Goal: Find contact information: Find contact information

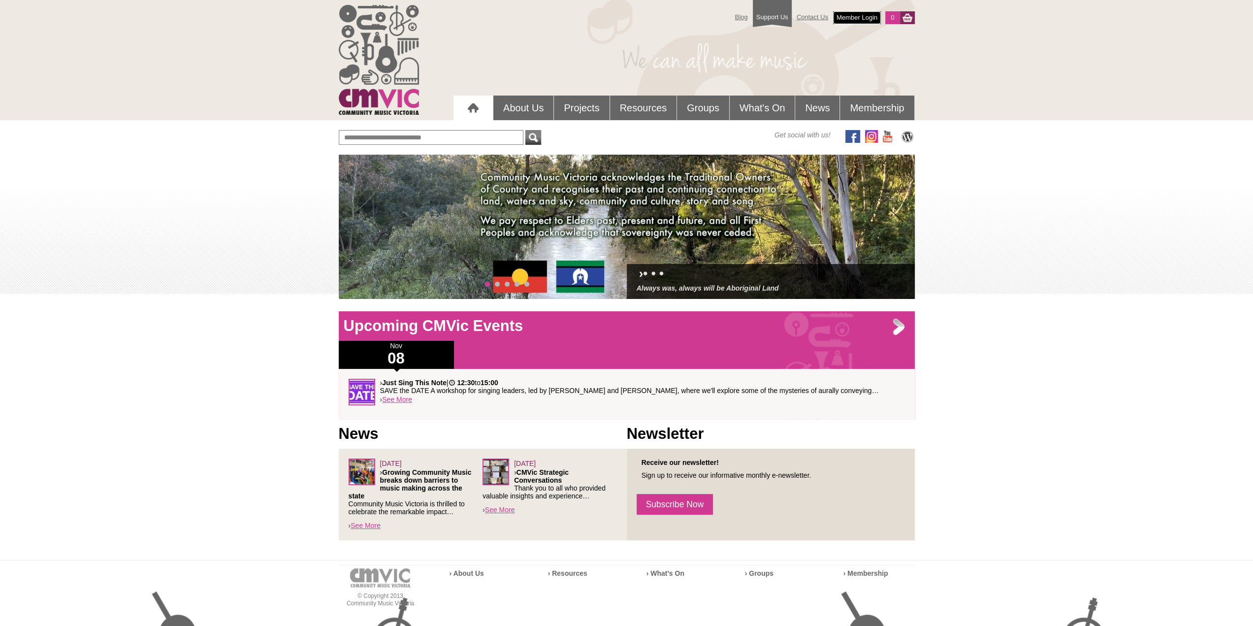
click at [856, 15] on link "Member Login" at bounding box center [857, 17] width 48 height 13
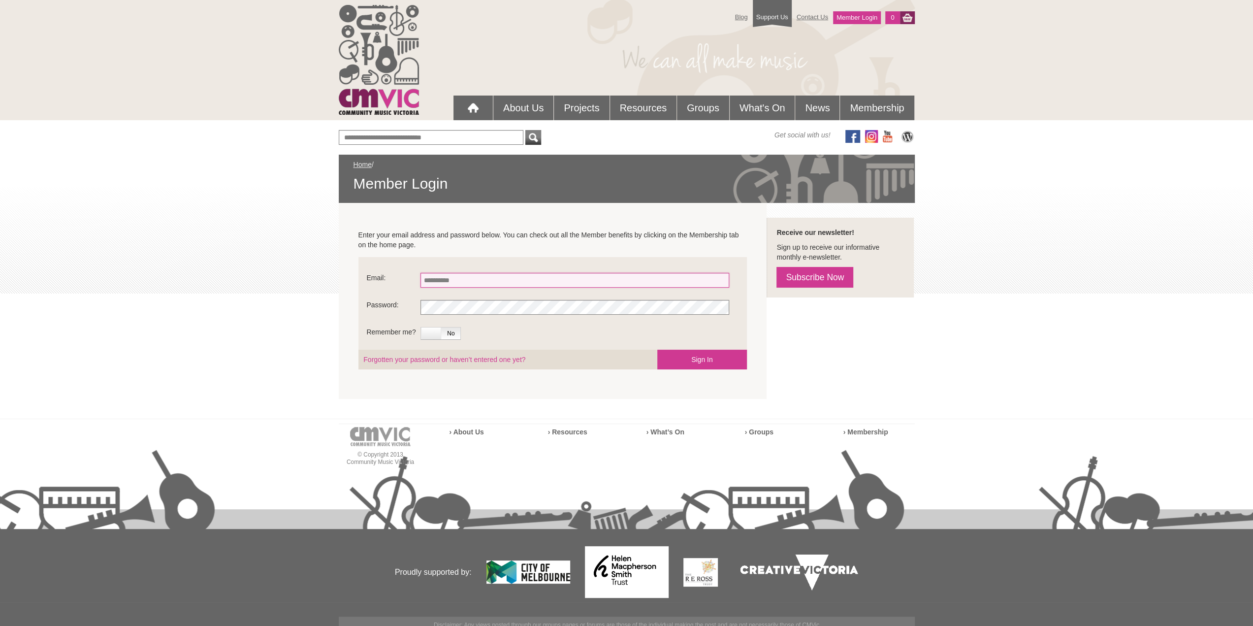
click at [465, 282] on input "Email:" at bounding box center [574, 280] width 309 height 15
type input "**********"
click at [430, 335] on label at bounding box center [431, 333] width 20 height 12
click at [680, 360] on button "Sign In" at bounding box center [702, 359] width 90 height 20
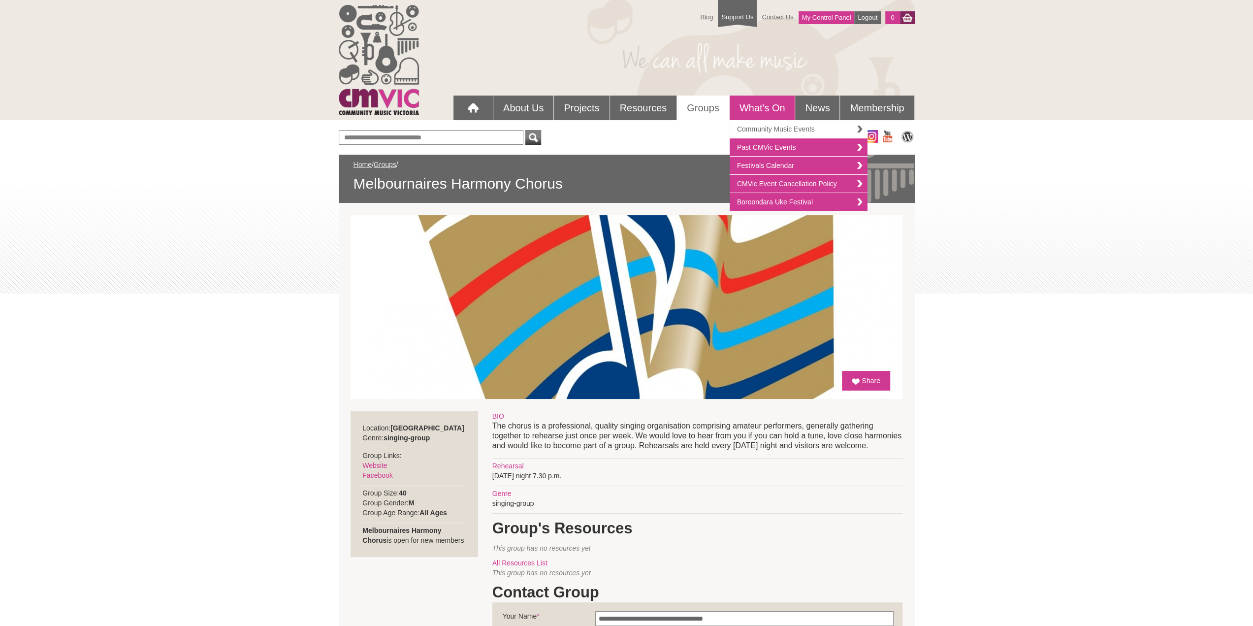
click at [780, 129] on link "Community Music Events" at bounding box center [798, 129] width 138 height 18
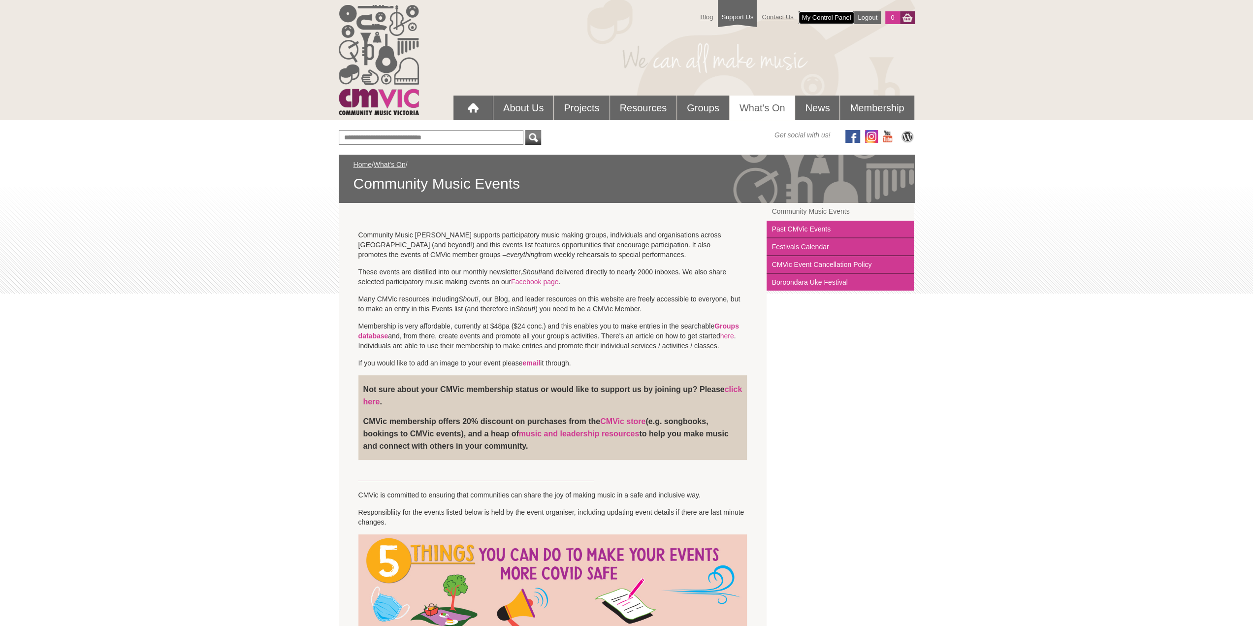
click at [832, 19] on link "My Control Panel" at bounding box center [826, 17] width 56 height 13
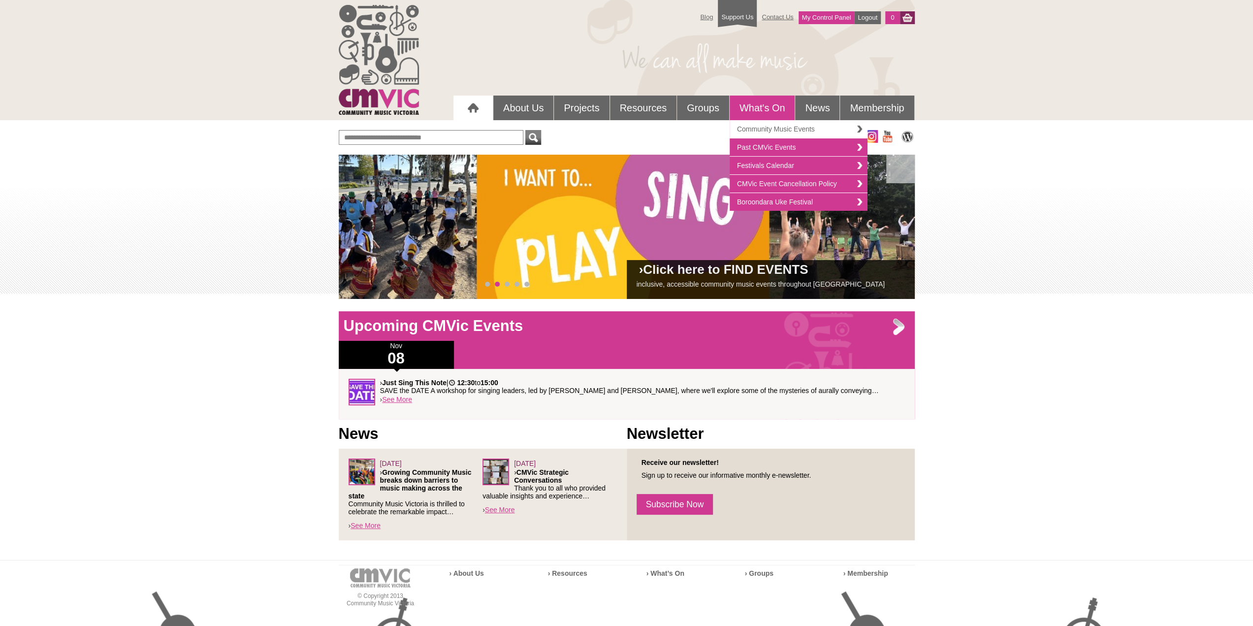
click at [760, 130] on link "Community Music Events" at bounding box center [798, 129] width 138 height 18
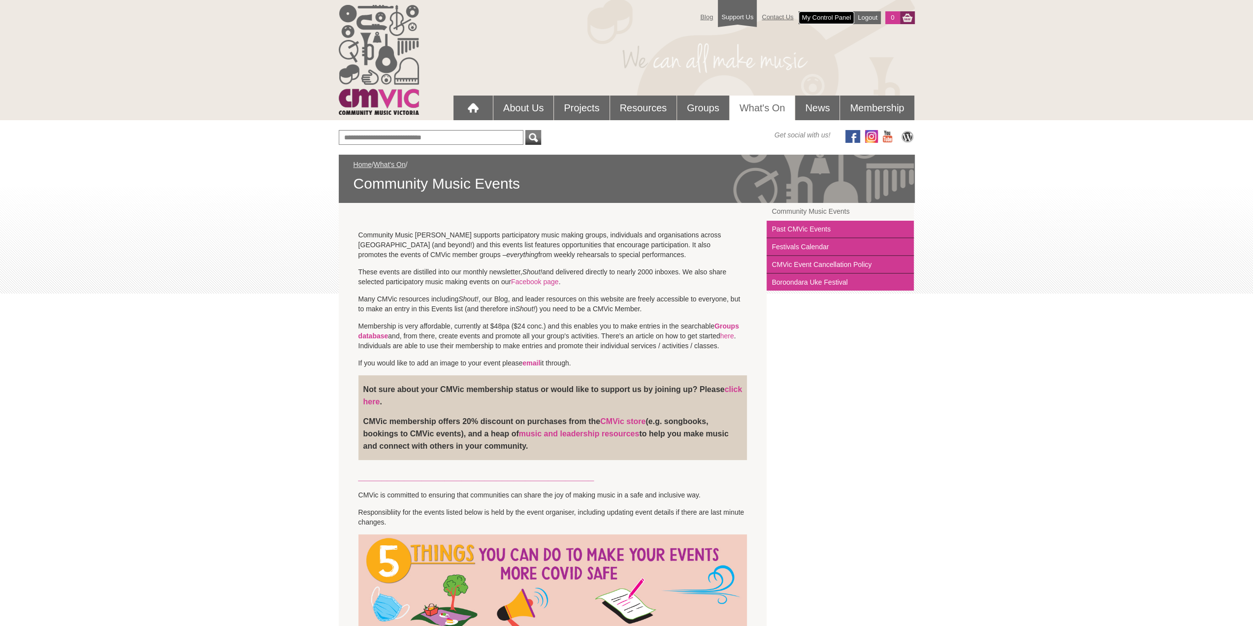
click at [825, 19] on link "My Control Panel" at bounding box center [826, 17] width 56 height 13
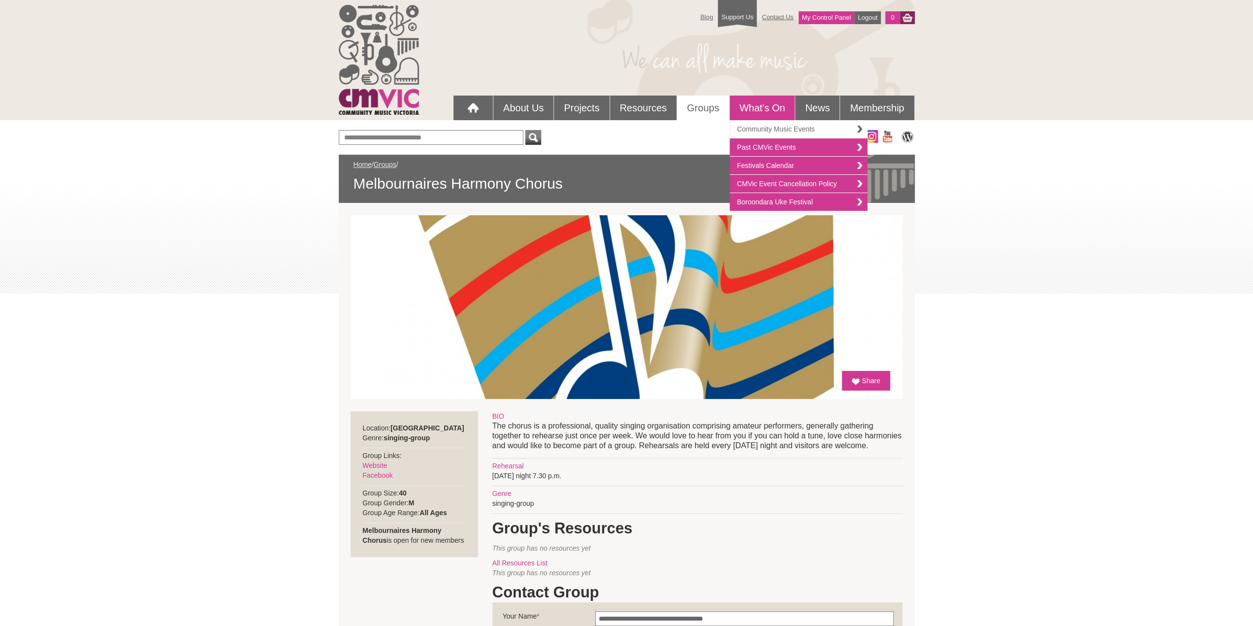
click at [782, 127] on link "Community Music Events" at bounding box center [798, 129] width 138 height 18
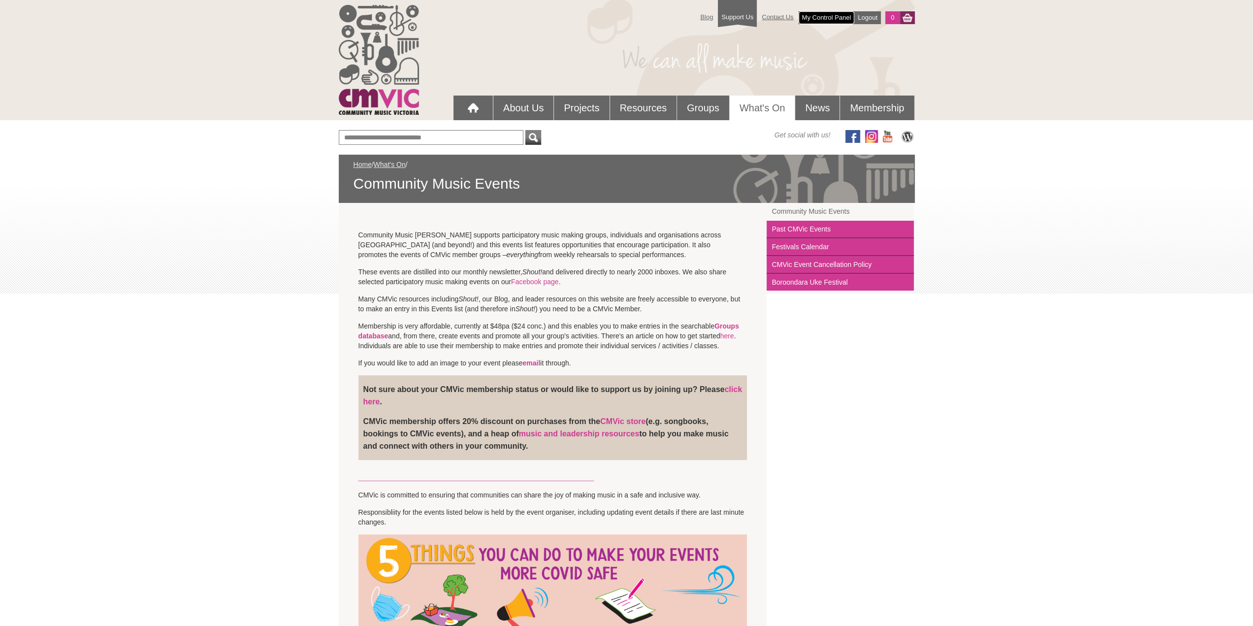
click at [821, 15] on link "My Control Panel" at bounding box center [826, 17] width 56 height 13
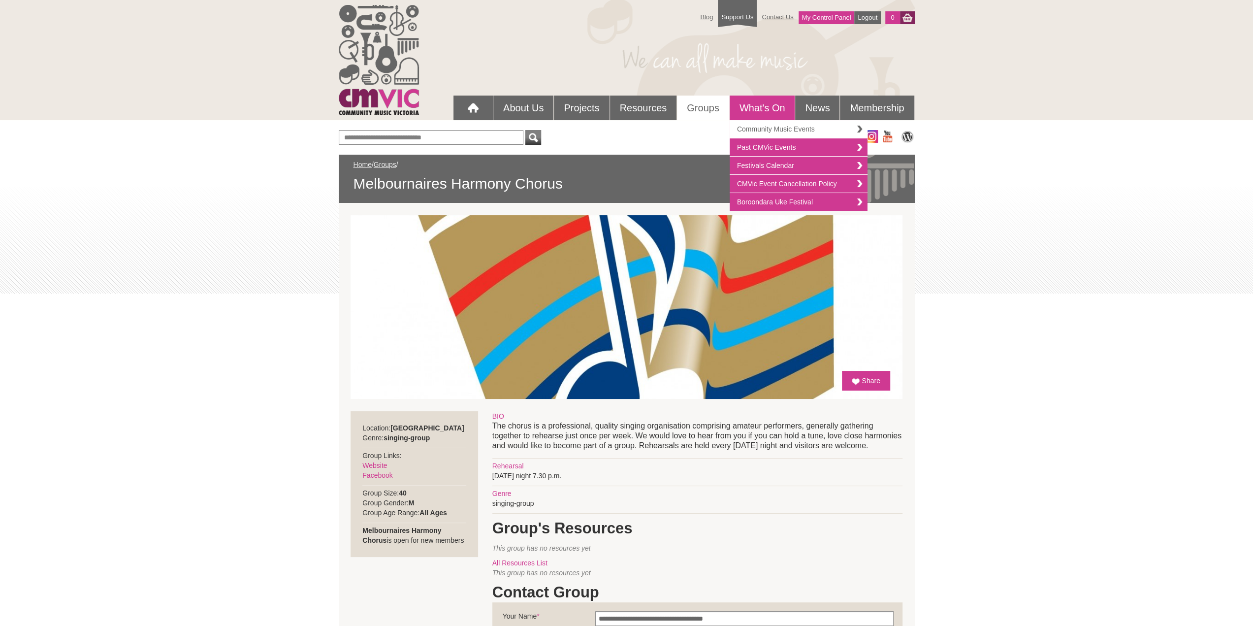
click at [766, 127] on link "Community Music Events" at bounding box center [798, 129] width 138 height 18
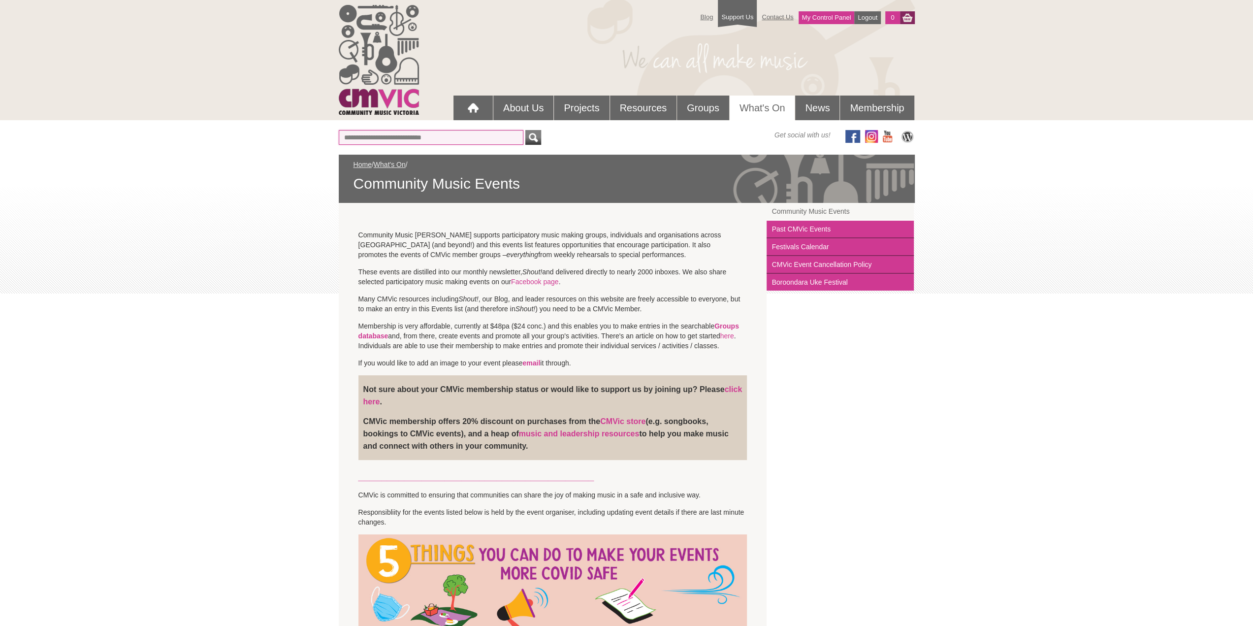
click at [399, 136] on input "text" at bounding box center [431, 137] width 185 height 15
type input "**********"
click at [525, 130] on button "submit" at bounding box center [533, 137] width 16 height 15
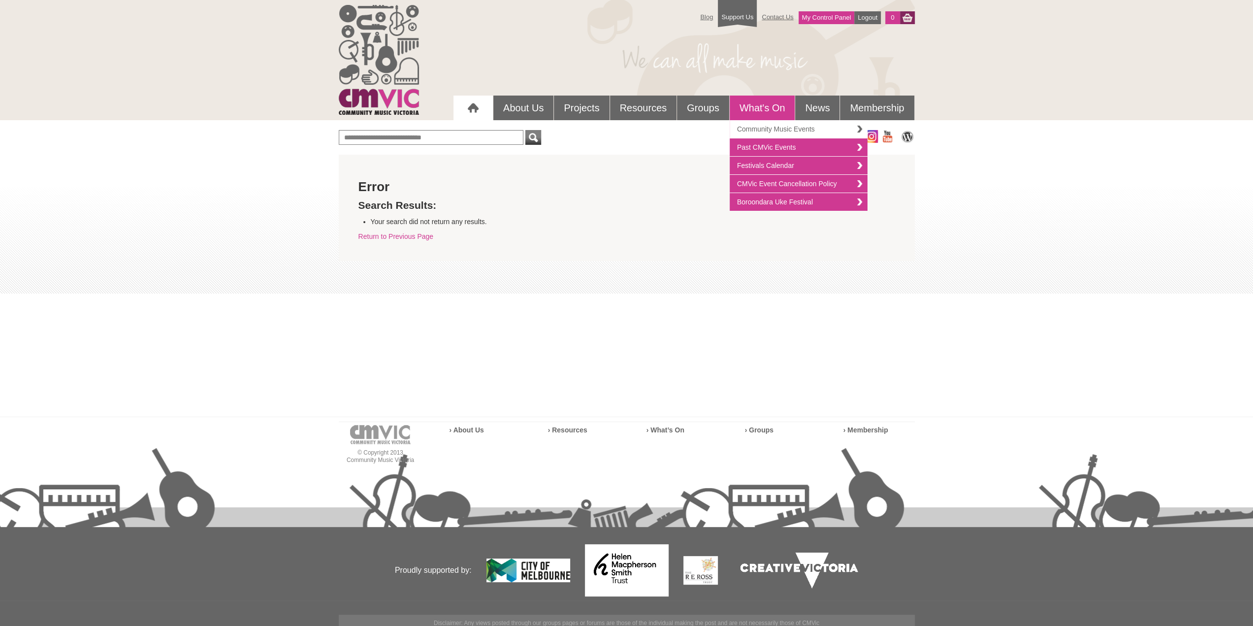
click at [763, 125] on link "Community Music Events" at bounding box center [798, 129] width 138 height 18
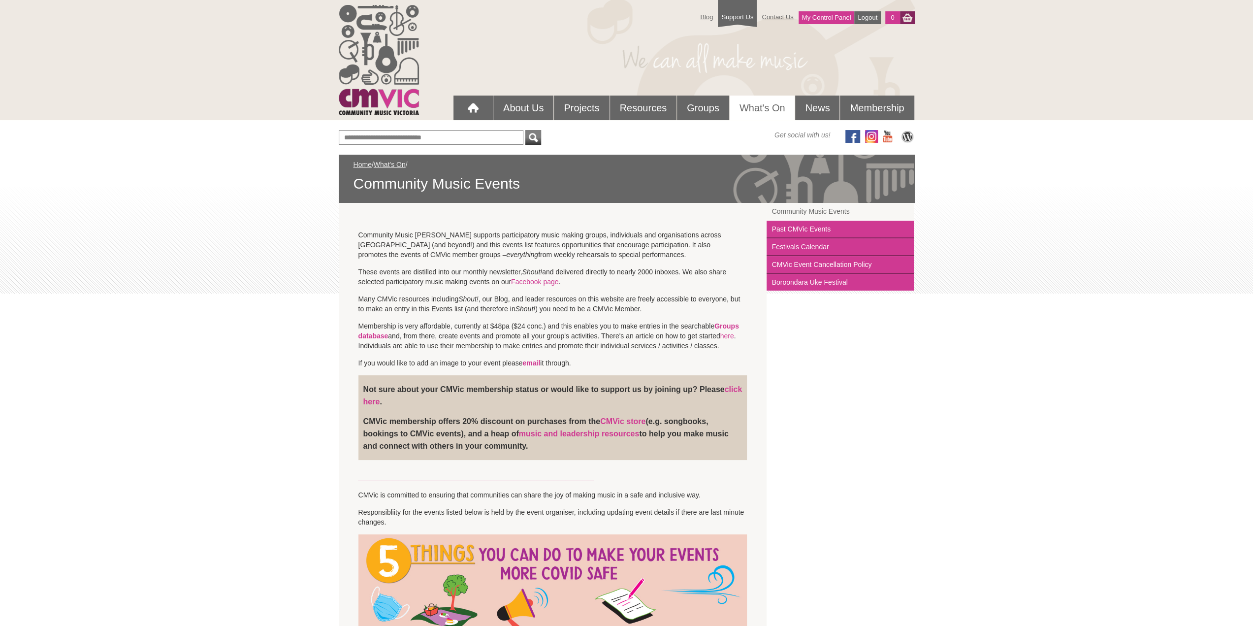
scroll to position [49, 0]
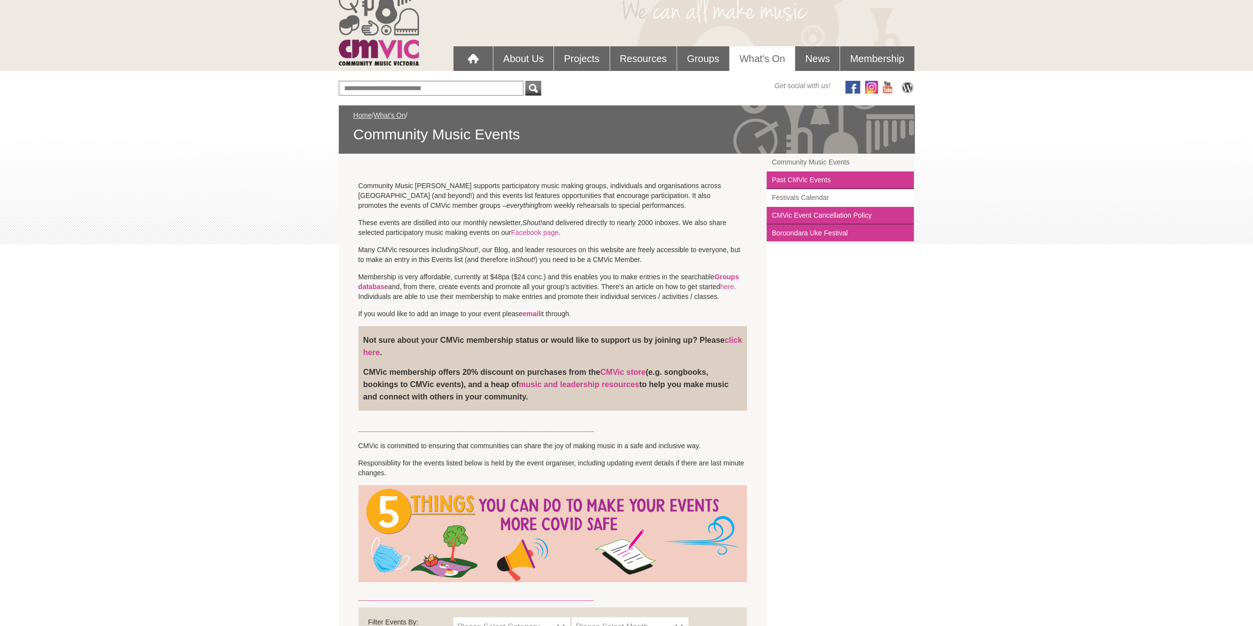
click at [802, 195] on link "Festivals Calendar" at bounding box center [839, 198] width 147 height 18
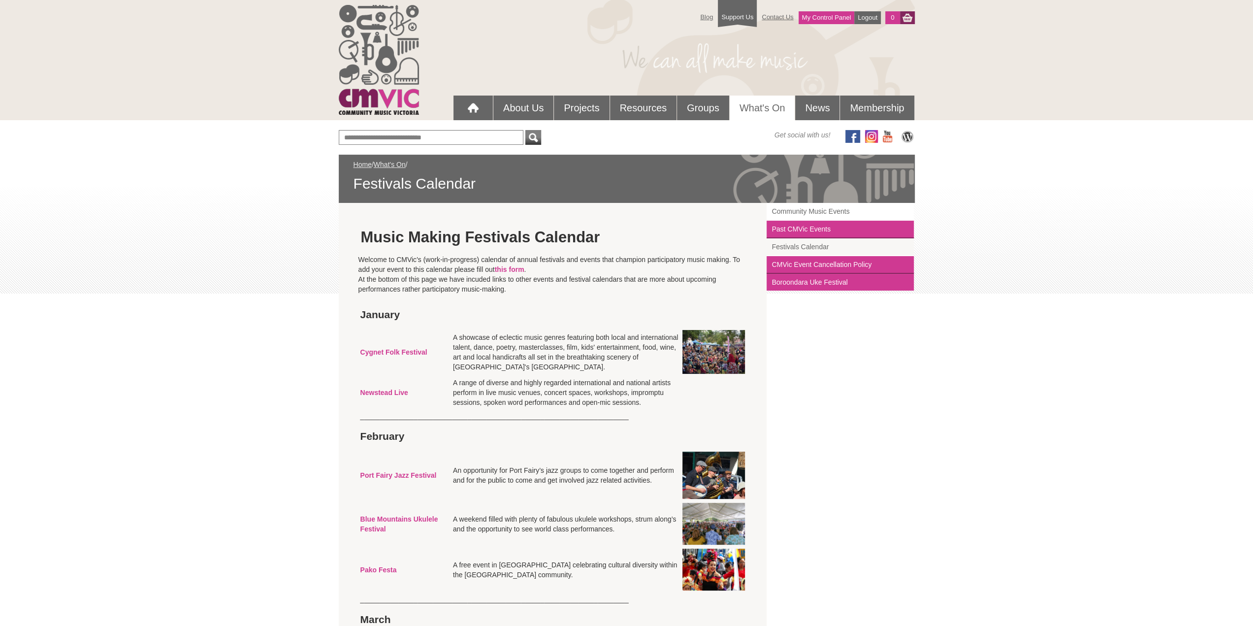
click at [793, 208] on link "Community Music Events" at bounding box center [839, 212] width 147 height 18
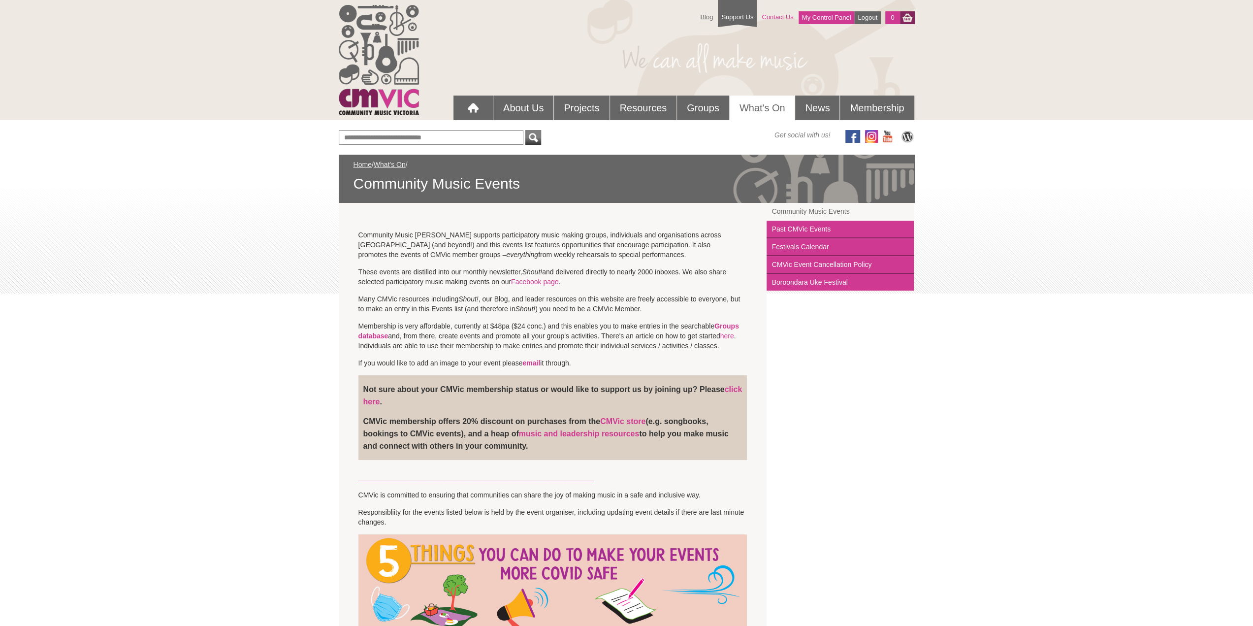
click at [777, 16] on link "Contact Us" at bounding box center [776, 16] width 41 height 17
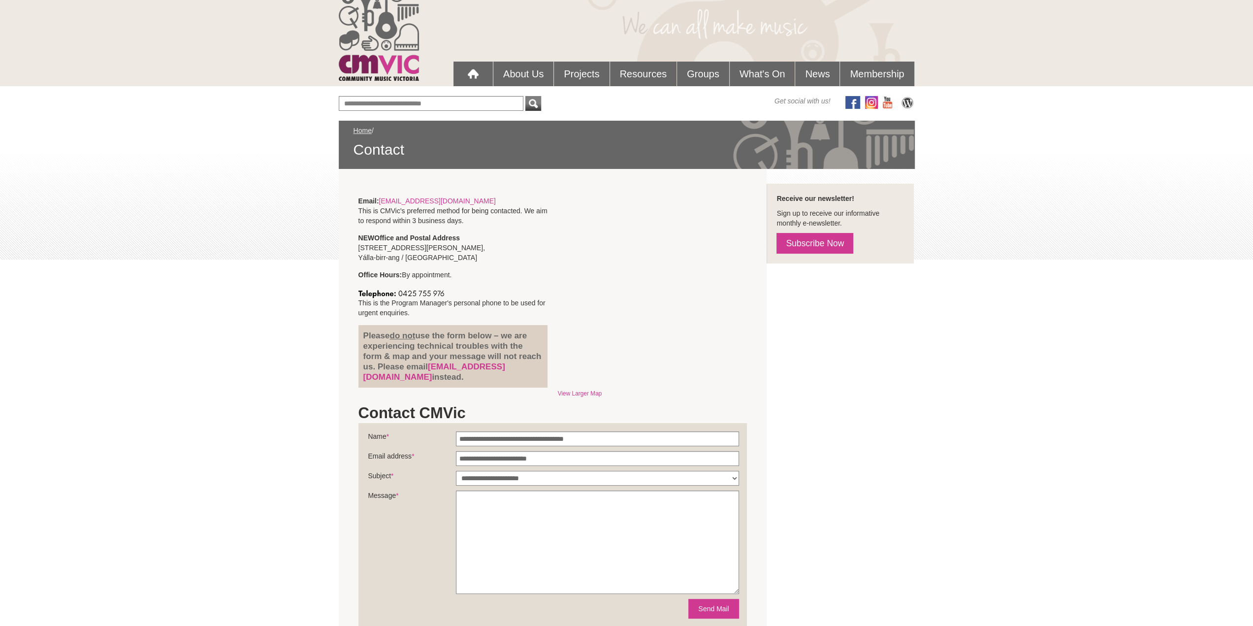
scroll to position [49, 0]
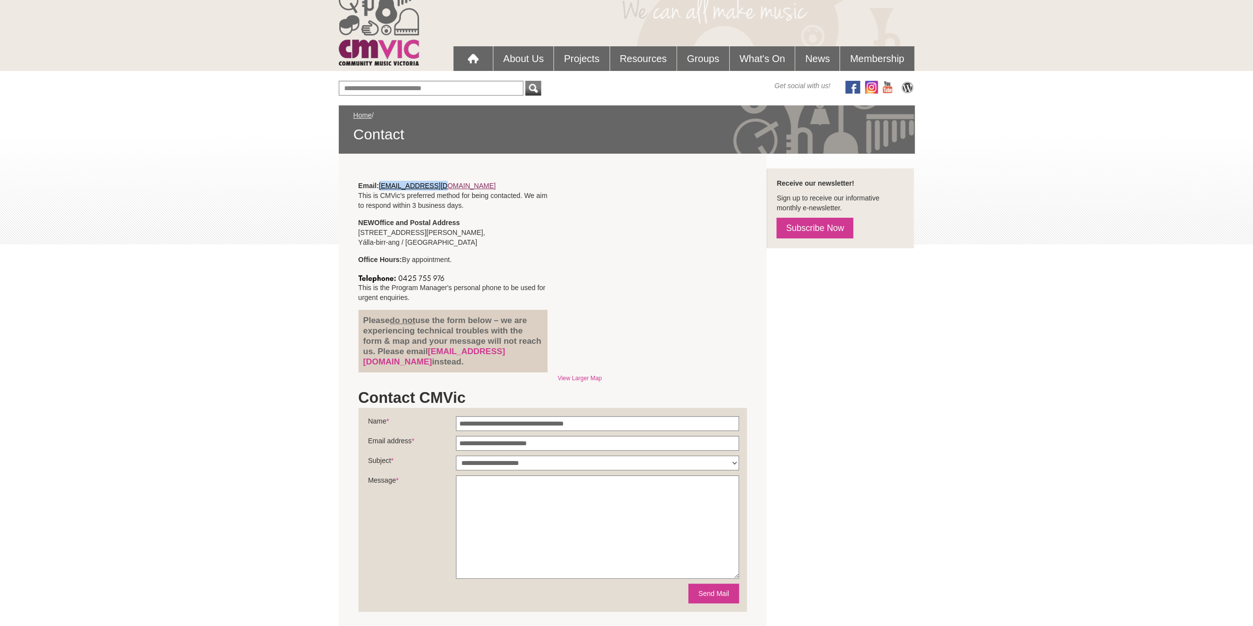
drag, startPoint x: 446, startPoint y: 184, endPoint x: 382, endPoint y: 186, distance: 64.0
click at [382, 186] on p "Email: [EMAIL_ADDRESS][DOMAIN_NAME] This is CMVic's preferred method for being …" at bounding box center [452, 196] width 189 height 30
copy link "[EMAIL_ADDRESS][DOMAIN_NAME]"
click at [865, 56] on link "Membership" at bounding box center [877, 58] width 74 height 25
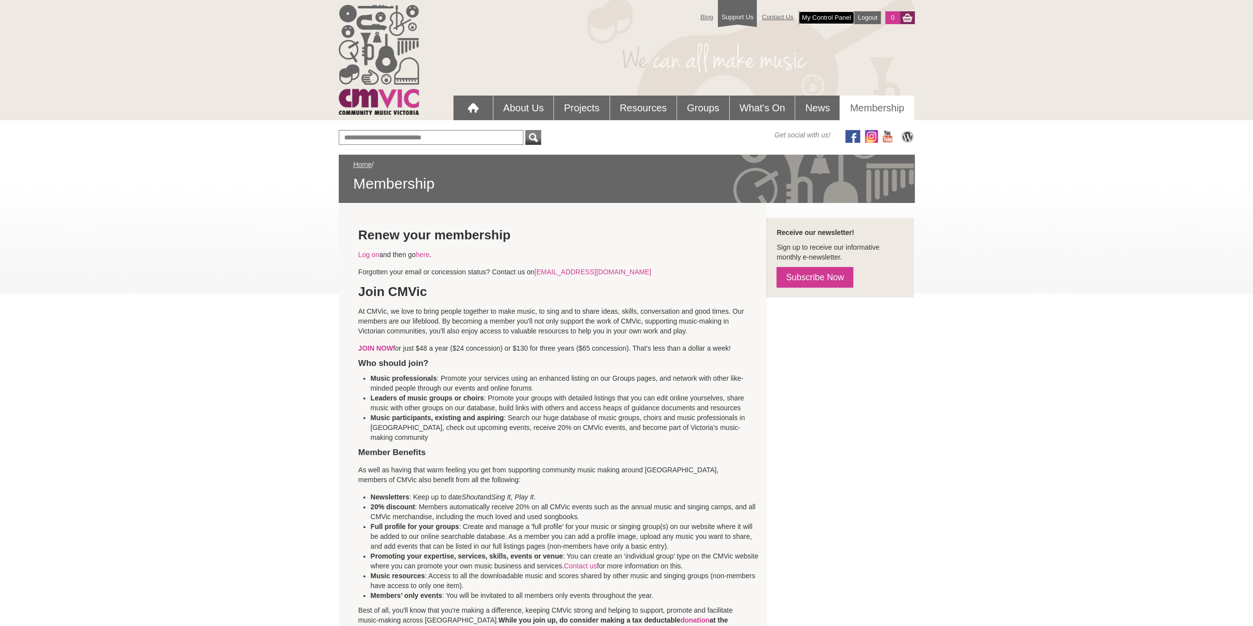
click at [825, 14] on link "My Control Panel" at bounding box center [826, 17] width 56 height 13
